Goal: Find specific page/section: Find specific page/section

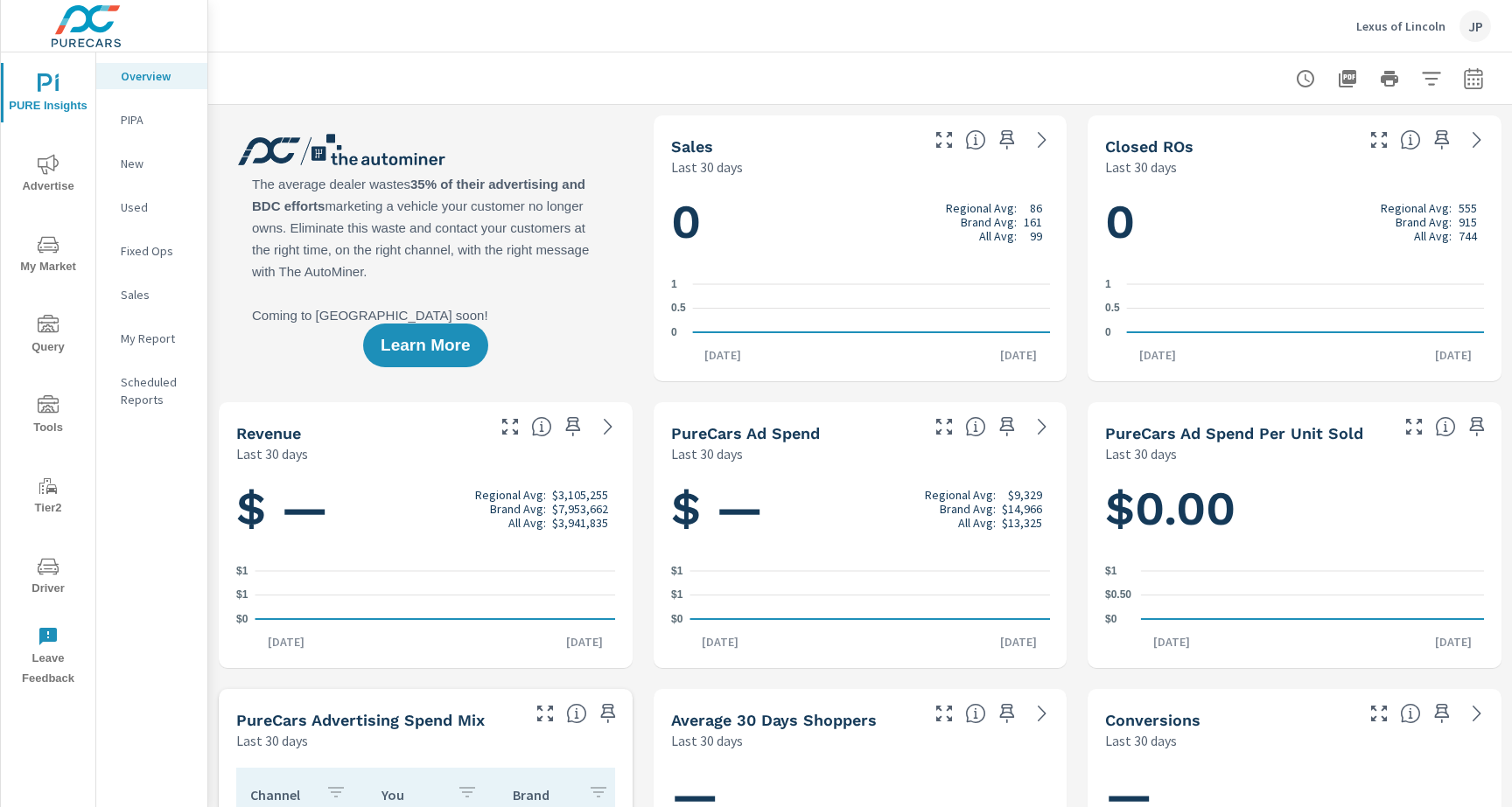
scroll to position [1, 0]
click at [50, 558] on icon "nav menu" at bounding box center [47, 566] width 21 height 17
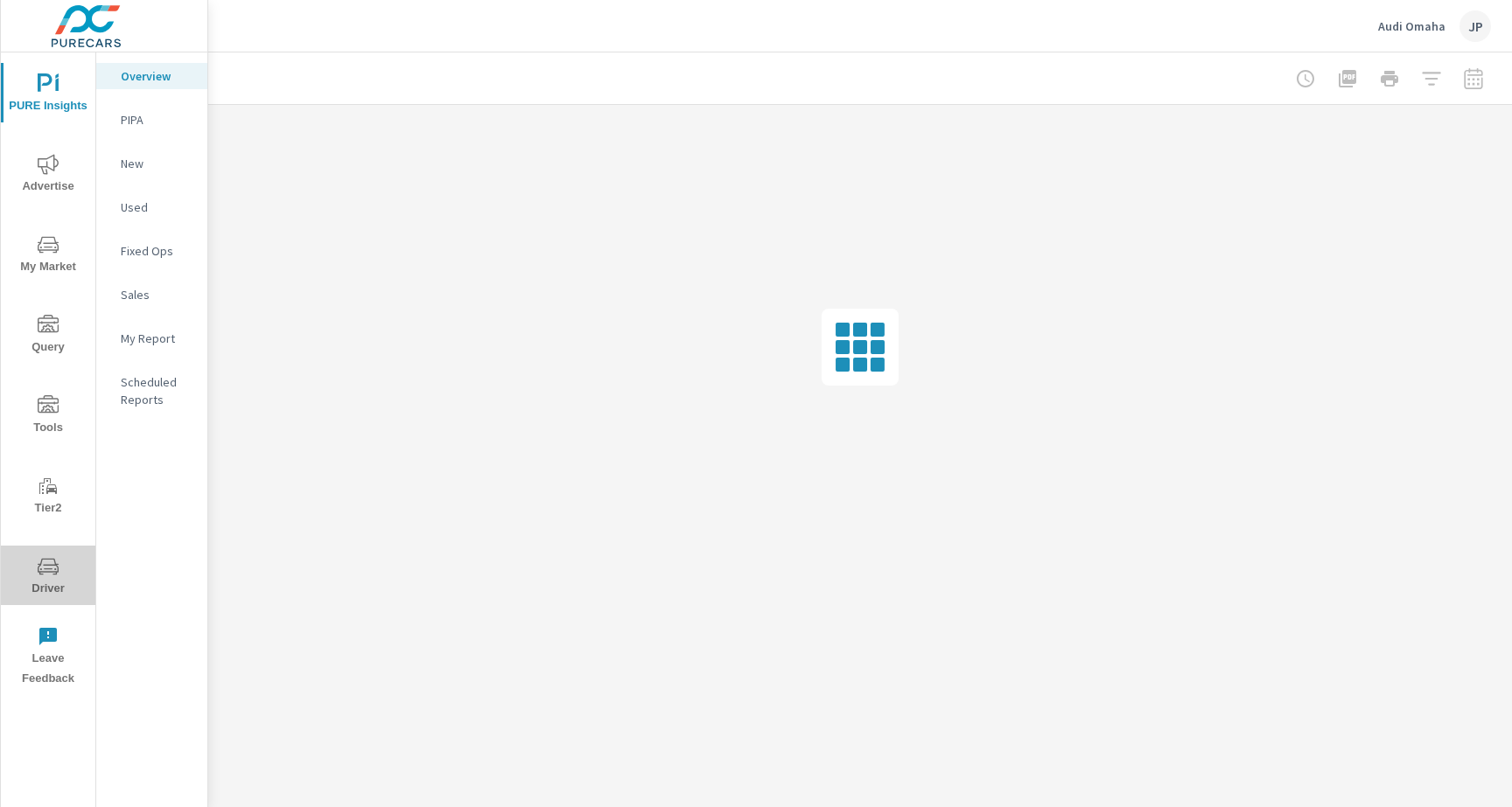
click at [40, 575] on icon "nav menu" at bounding box center [47, 566] width 21 height 21
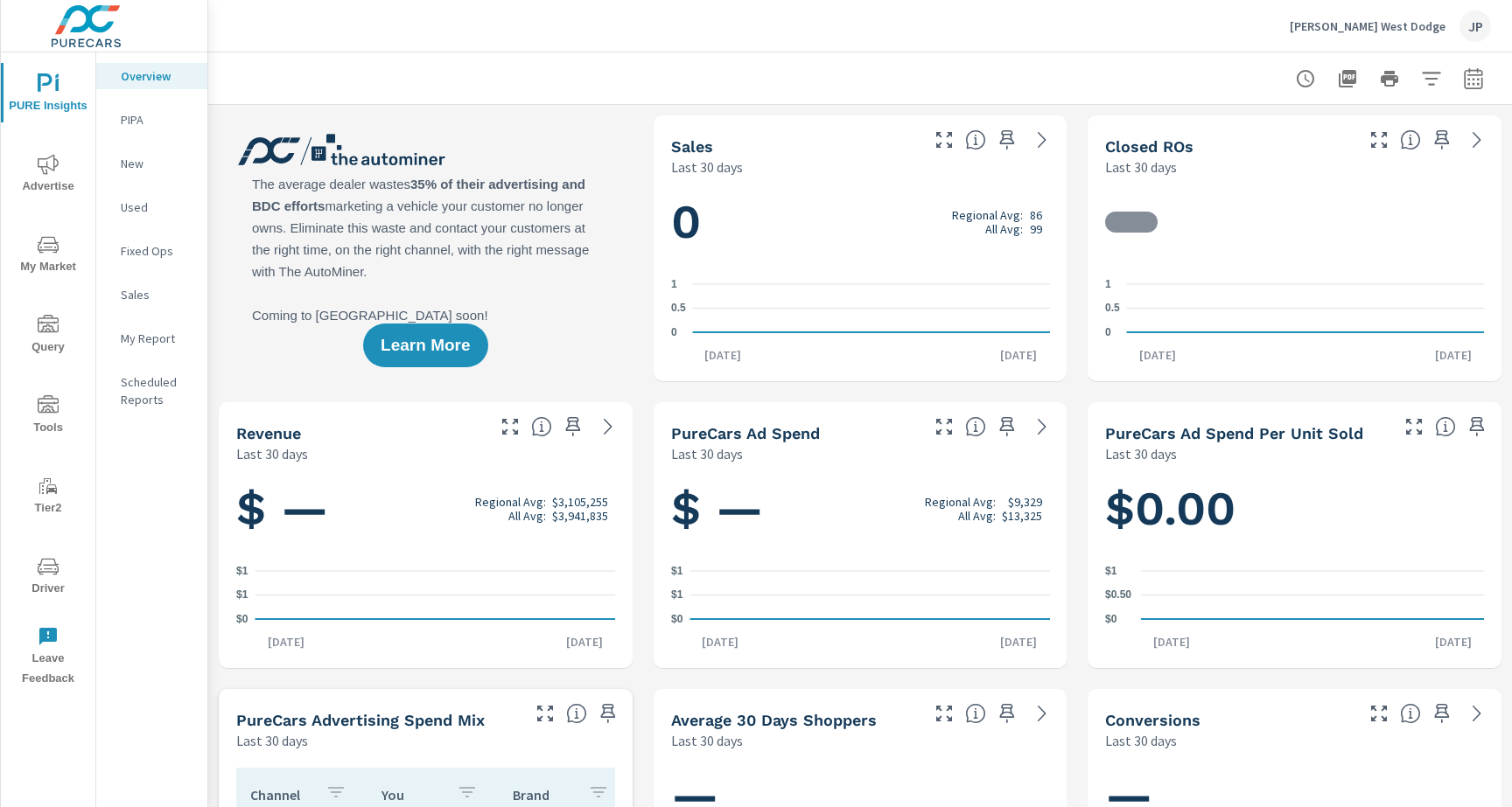
scroll to position [1, 0]
click at [28, 587] on span "Driver" at bounding box center [47, 577] width 84 height 42
